Goal: Transaction & Acquisition: Purchase product/service

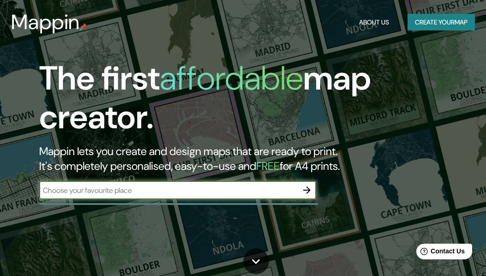
click at [221, 190] on input "text" at bounding box center [168, 190] width 258 height 11
click at [448, 23] on button "Create your map" at bounding box center [440, 22] width 67 height 17
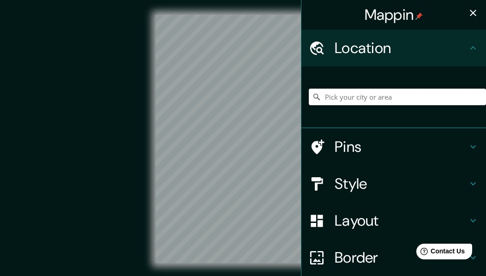
click at [381, 98] on input "Pick your city or area" at bounding box center [397, 97] width 177 height 17
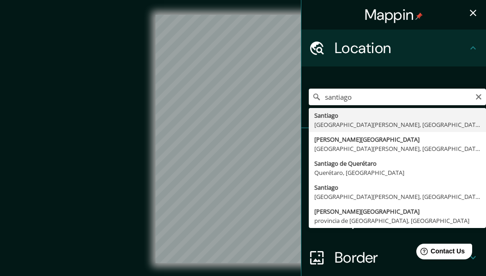
type input "[GEOGRAPHIC_DATA], [GEOGRAPHIC_DATA][PERSON_NAME], [GEOGRAPHIC_DATA]"
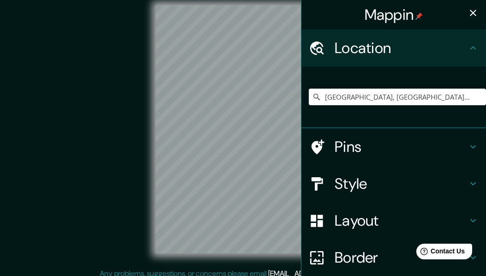
scroll to position [17, 0]
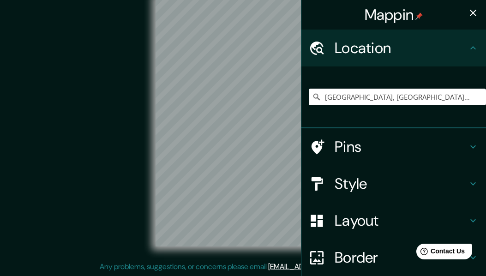
click at [356, 179] on h4 "Style" at bounding box center [400, 183] width 133 height 18
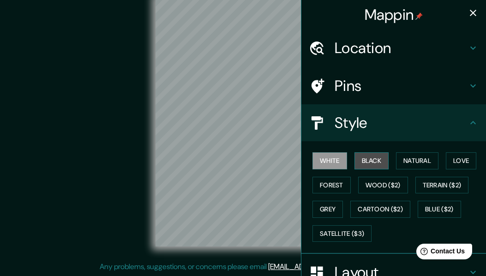
click at [361, 161] on button "Black" at bounding box center [371, 160] width 35 height 17
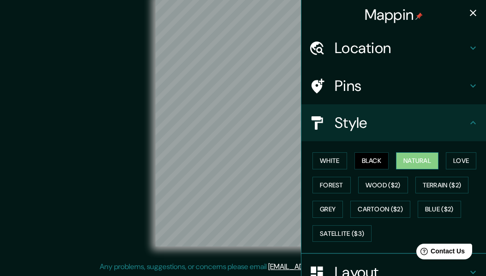
click at [414, 163] on button "Natural" at bounding box center [417, 160] width 42 height 17
click at [363, 159] on button "Black" at bounding box center [371, 160] width 35 height 17
click at [447, 121] on h4 "Style" at bounding box center [400, 122] width 133 height 18
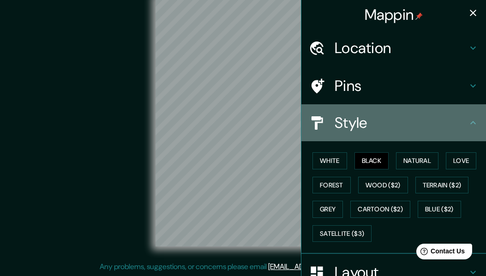
click at [467, 123] on icon at bounding box center [472, 122] width 11 height 11
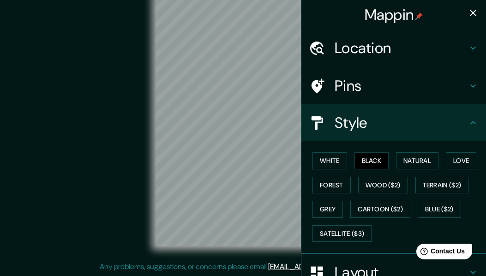
scroll to position [129, 0]
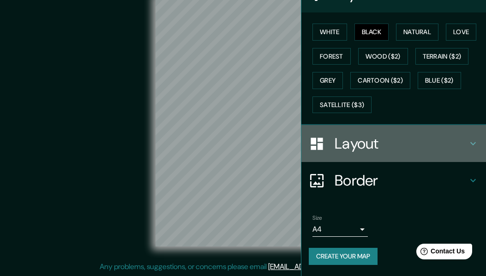
click at [445, 137] on h4 "Layout" at bounding box center [400, 143] width 133 height 18
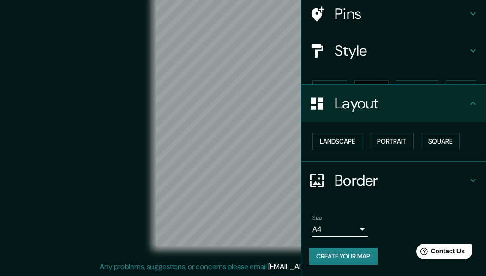
scroll to position [56, 0]
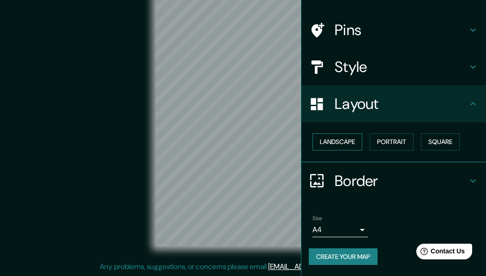
click at [344, 145] on button "Landscape" at bounding box center [337, 141] width 50 height 17
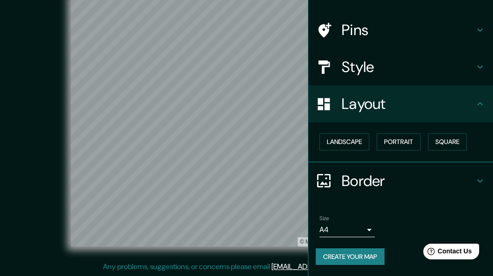
click at [346, 227] on body "Mappin Location [GEOGRAPHIC_DATA], [GEOGRAPHIC_DATA][PERSON_NAME], [GEOGRAPHIC_…" at bounding box center [246, 121] width 493 height 276
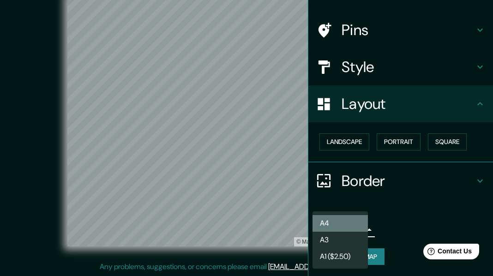
click at [345, 225] on li "A4" at bounding box center [339, 223] width 55 height 17
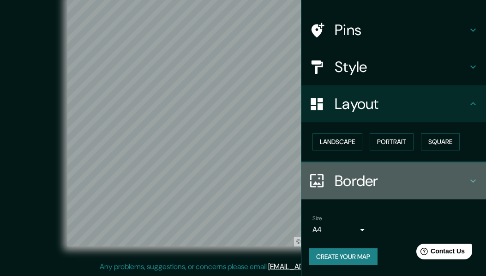
click at [386, 172] on h4 "Border" at bounding box center [400, 181] width 133 height 18
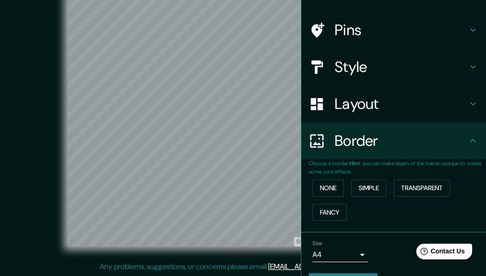
click at [392, 155] on div "Border" at bounding box center [393, 140] width 184 height 37
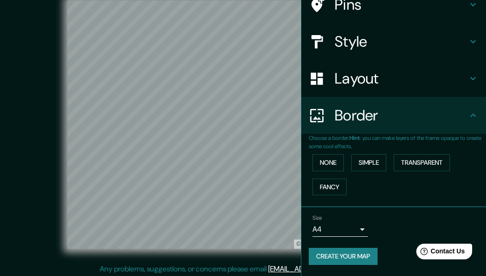
scroll to position [13, 0]
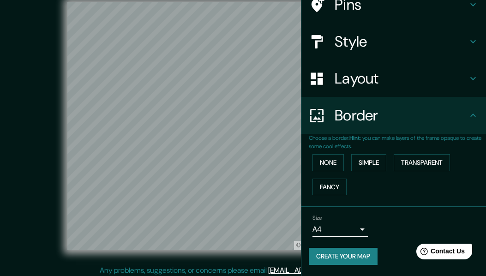
click at [434, 88] on div "Layout" at bounding box center [393, 78] width 184 height 37
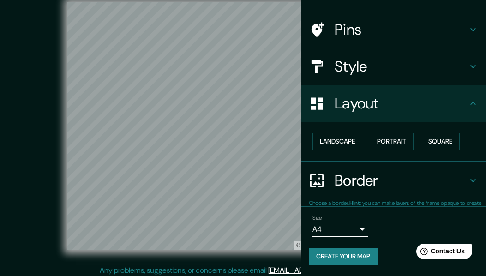
scroll to position [56, 0]
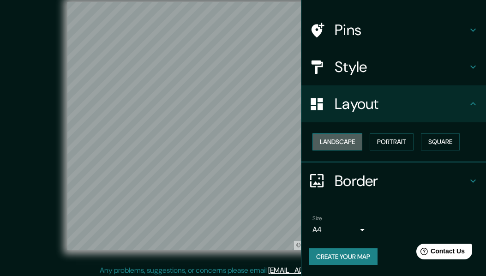
click at [350, 140] on button "Landscape" at bounding box center [337, 141] width 50 height 17
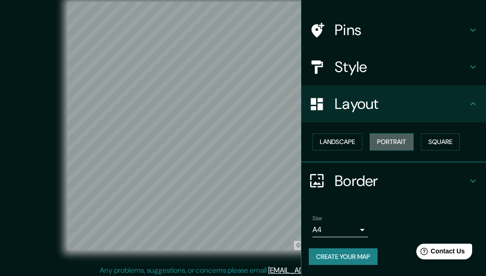
click at [382, 138] on button "Portrait" at bounding box center [391, 141] width 44 height 17
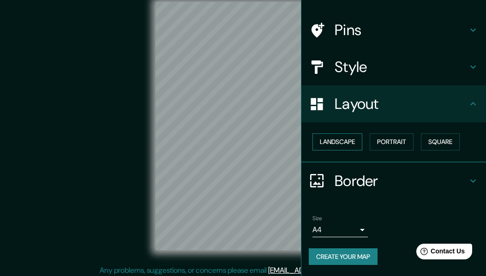
click at [338, 139] on button "Landscape" at bounding box center [337, 141] width 50 height 17
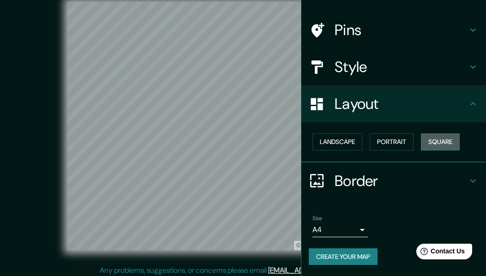
click at [436, 140] on button "Square" at bounding box center [440, 141] width 39 height 17
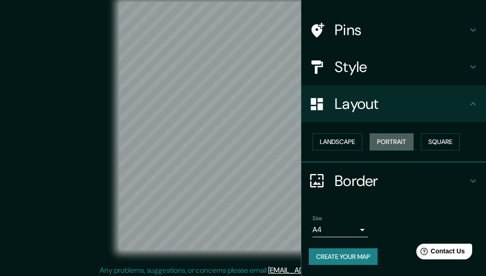
click at [380, 142] on button "Portrait" at bounding box center [391, 141] width 44 height 17
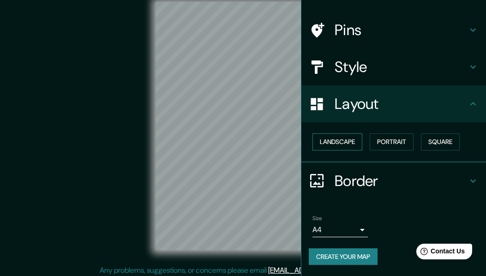
click at [339, 143] on button "Landscape" at bounding box center [337, 141] width 50 height 17
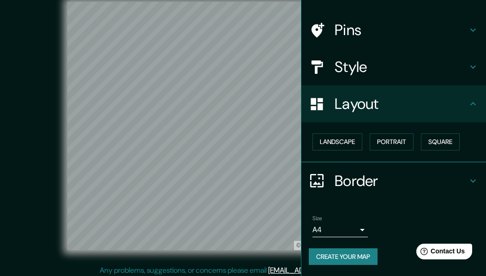
click at [384, 72] on h4 "Style" at bounding box center [400, 67] width 133 height 18
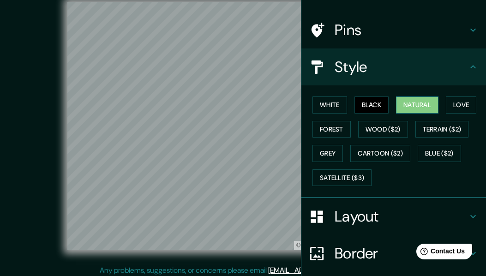
click at [416, 109] on button "Natural" at bounding box center [417, 104] width 42 height 17
click at [447, 106] on button "Love" at bounding box center [461, 104] width 30 height 17
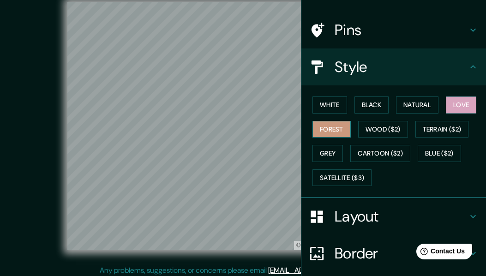
click at [338, 128] on button "Forest" at bounding box center [331, 129] width 38 height 17
click at [331, 113] on button "White" at bounding box center [329, 104] width 35 height 17
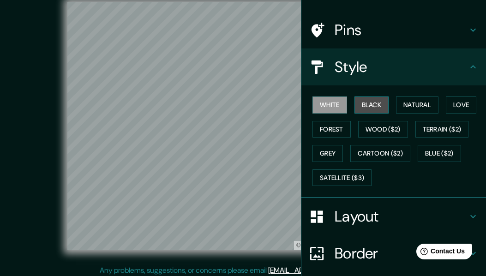
click at [367, 107] on button "Black" at bounding box center [371, 104] width 35 height 17
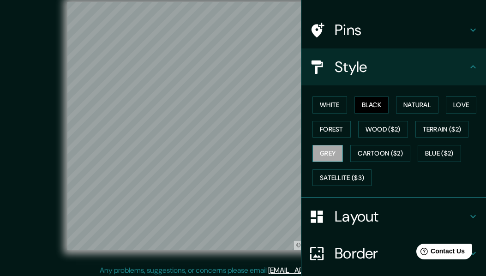
click at [327, 149] on button "Grey" at bounding box center [327, 153] width 30 height 17
click at [396, 102] on button "Natural" at bounding box center [417, 104] width 42 height 17
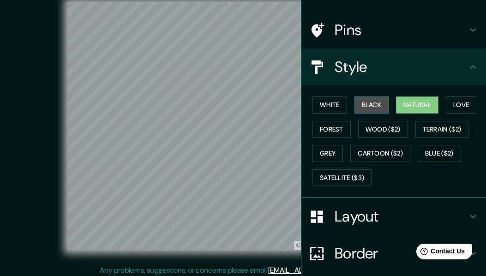
click at [378, 105] on button "Black" at bounding box center [371, 104] width 35 height 17
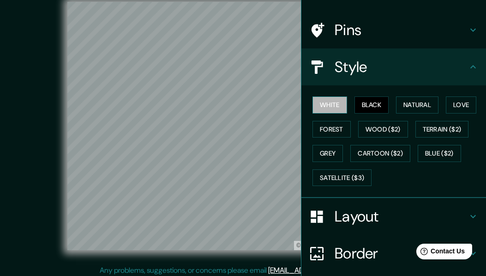
click at [312, 107] on button "White" at bounding box center [329, 104] width 35 height 17
click at [369, 105] on button "Black" at bounding box center [371, 104] width 35 height 17
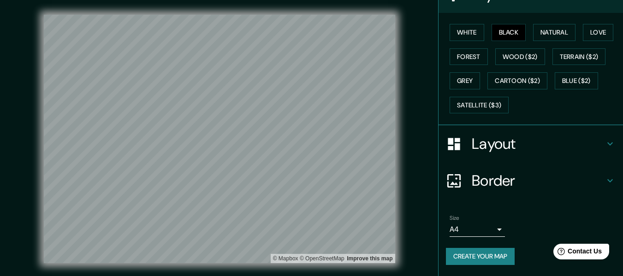
scroll to position [17, 0]
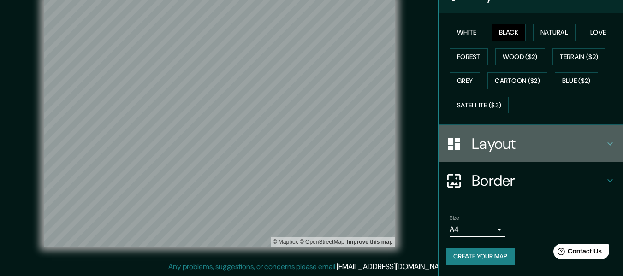
click at [492, 142] on icon at bounding box center [610, 143] width 11 height 11
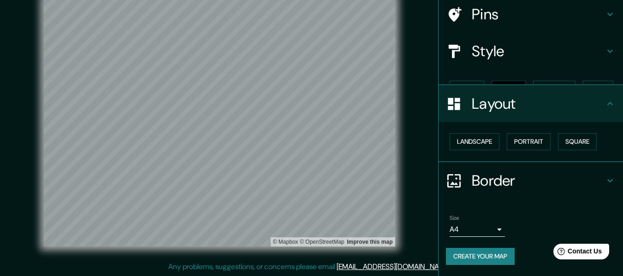
scroll to position [55, 0]
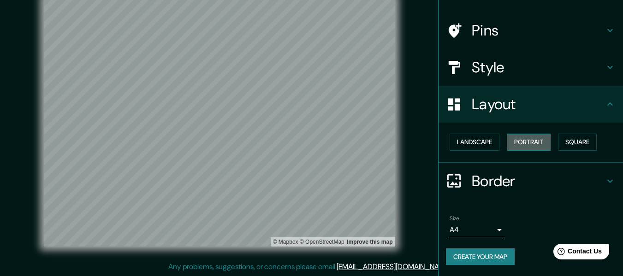
click at [492, 145] on button "Portrait" at bounding box center [529, 142] width 44 height 17
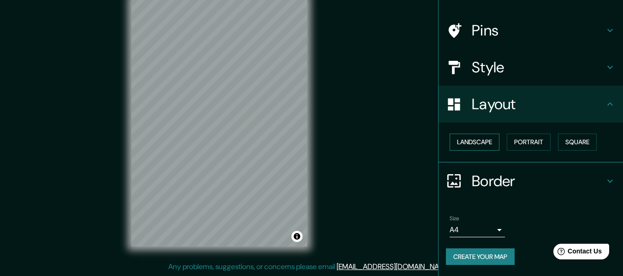
click at [465, 143] on button "Landscape" at bounding box center [475, 142] width 50 height 17
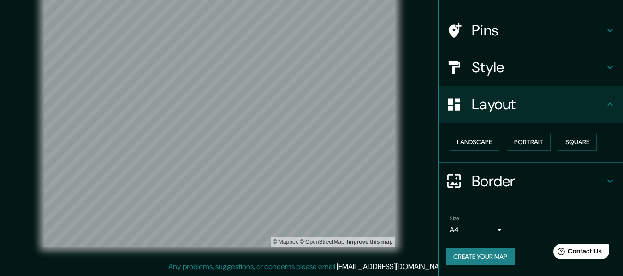
scroll to position [0, 0]
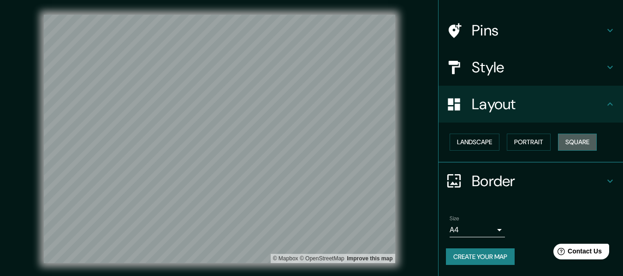
click at [492, 139] on button "Square" at bounding box center [577, 142] width 39 height 17
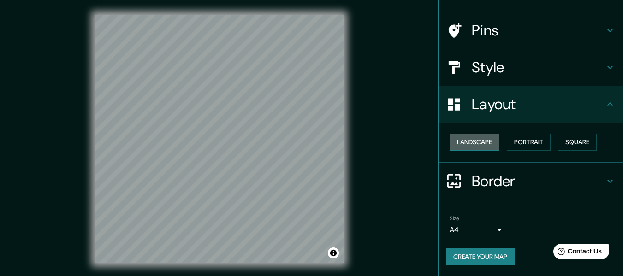
click at [481, 141] on button "Landscape" at bounding box center [475, 142] width 50 height 17
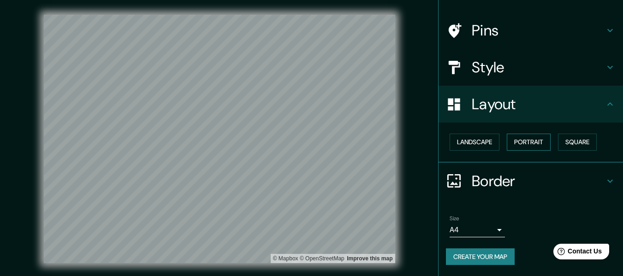
click at [492, 143] on button "Portrait" at bounding box center [529, 142] width 44 height 17
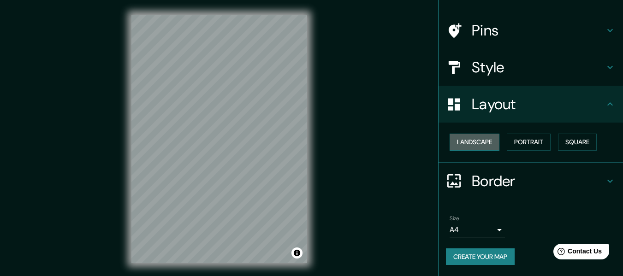
click at [490, 143] on button "Landscape" at bounding box center [475, 142] width 50 height 17
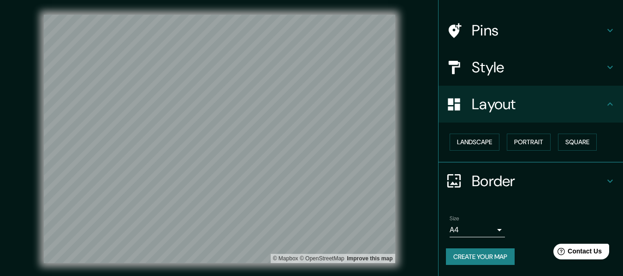
scroll to position [0, 0]
